Goal: Task Accomplishment & Management: Manage account settings

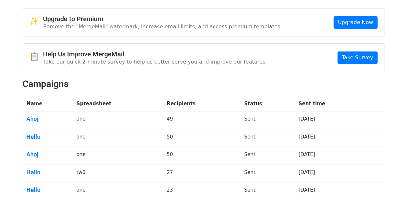
scroll to position [33, 0]
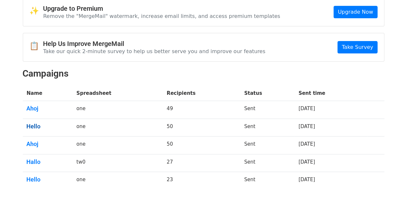
click at [47, 123] on link "Hello" at bounding box center [48, 126] width 42 height 7
click at [41, 106] on link "Ahoj" at bounding box center [48, 108] width 42 height 7
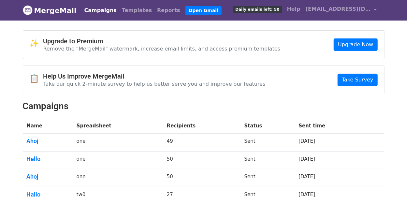
click at [297, 99] on div "✨ Upgrade to Premium Remove the "MergeMail" watermark, increase email limits, a…" at bounding box center [203, 128] width 371 height 197
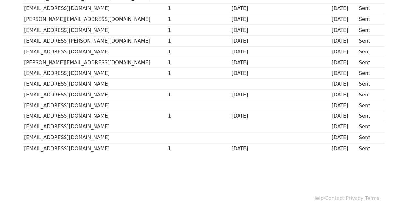
scroll to position [494, 0]
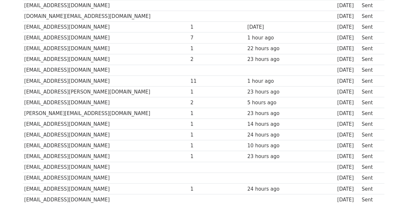
scroll to position [484, 0]
